Goal: Information Seeking & Learning: Learn about a topic

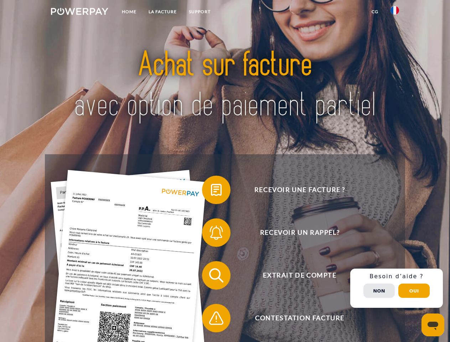
click at [80, 12] on img at bounding box center [79, 11] width 57 height 7
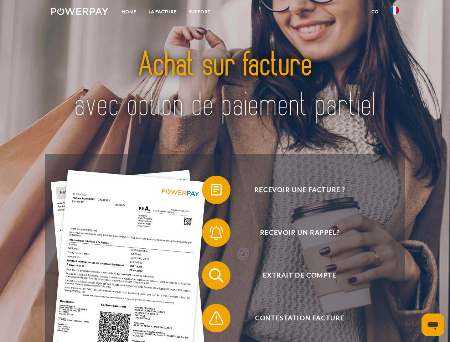
click at [395, 12] on img at bounding box center [395, 10] width 9 height 9
click at [375, 12] on link "CG" at bounding box center [375, 11] width 19 height 13
click at [211, 192] on span at bounding box center [206, 190] width 36 height 36
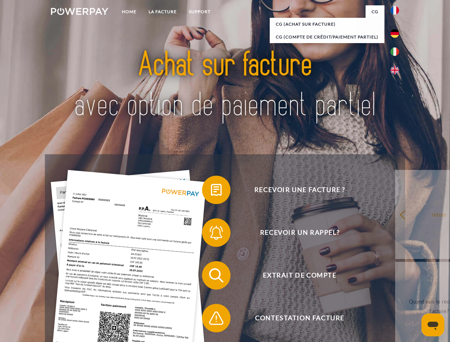
click at [211, 234] on div "Recevoir une facture ? Recevoir un rappel? Extrait de compte retour" at bounding box center [225, 296] width 360 height 285
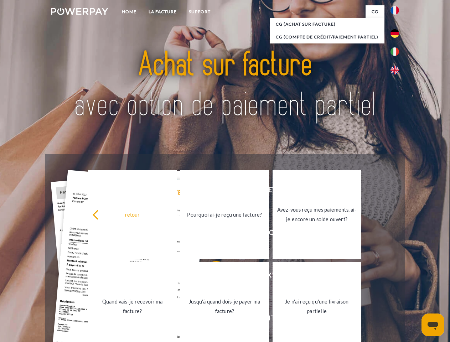
click at [211, 277] on link "Jusqu'à quand dois-je payer ma facture?" at bounding box center [224, 306] width 89 height 89
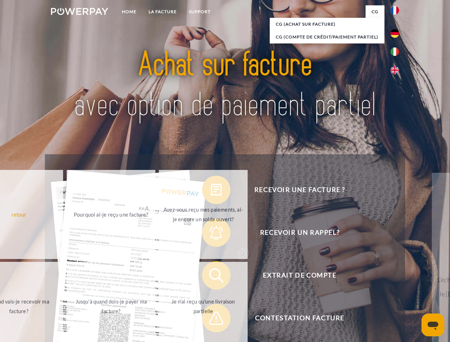
click at [211, 320] on span at bounding box center [206, 319] width 36 height 36
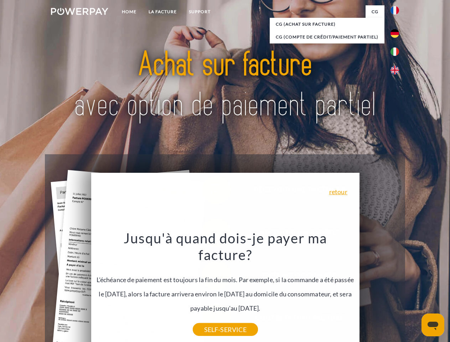
click at [397, 289] on div "Recevoir une facture ? Recevoir un rappel? Extrait de compte retour" at bounding box center [225, 296] width 360 height 285
click at [379, 290] on span "Extrait de compte" at bounding box center [300, 275] width 175 height 29
click at [414, 291] on header "Home LA FACTURE Support" at bounding box center [225, 246] width 450 height 493
